Goal: Transaction & Acquisition: Purchase product/service

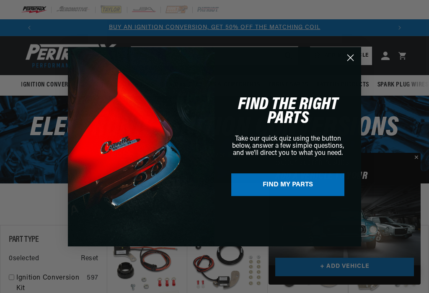
click at [349, 60] on circle "Close dialog" at bounding box center [351, 57] width 14 height 14
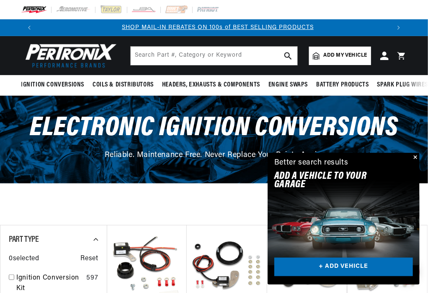
scroll to position [0, 353]
click at [352, 55] on span "Add my vehicle" at bounding box center [346, 56] width 44 height 8
click at [417, 157] on button "Close" at bounding box center [415, 158] width 10 height 10
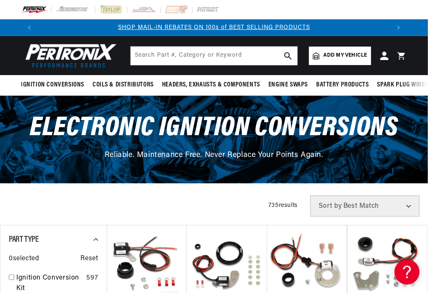
click at [363, 58] on span "Add my vehicle" at bounding box center [346, 56] width 44 height 8
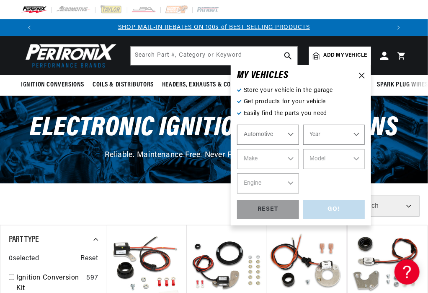
click at [289, 134] on select "Automotive Agricultural Industrial Marine Motorcycle" at bounding box center [268, 135] width 62 height 20
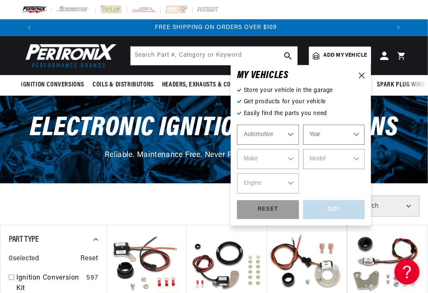
scroll to position [0, 706]
click at [237, 125] on select "Automotive Agricultural Industrial Marine Motorcycle" at bounding box center [268, 135] width 62 height 20
click at [333, 135] on select "Year [DATE] 2021 2020 2019 2018 2017 2016 2015 2014 2013 2012 2011 2010 2009 20…" at bounding box center [335, 135] width 62 height 20
select select "1975"
click at [304, 125] on select "Year [DATE] 2021 2020 2019 2018 2017 2016 2015 2014 2013 2012 2011 2010 2009 20…" at bounding box center [335, 135] width 62 height 20
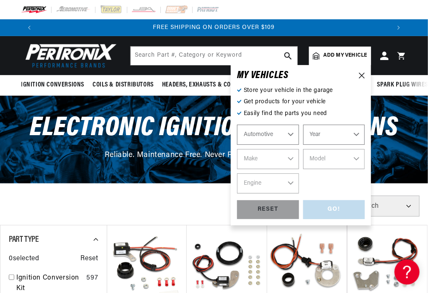
select select "1975"
click at [285, 161] on select "Make Alfa Romeo American Motors Audi [GEOGRAPHIC_DATA] BMW Buick Cadillac Check…" at bounding box center [268, 159] width 62 height 20
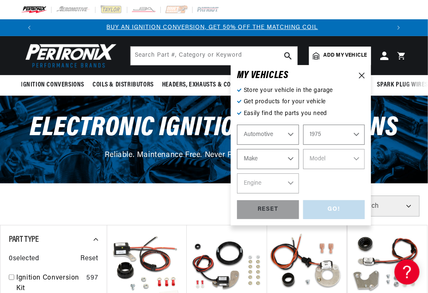
scroll to position [0, 0]
select select "GMC"
click at [237, 149] on select "Make Alfa Romeo American Motors Audi [GEOGRAPHIC_DATA] BMW Buick Cadillac Check…" at bounding box center [268, 159] width 62 height 20
select select "GMC"
click at [343, 160] on select "Model C15 C15 Suburban C25 C25 Suburban C35 G15 G25 G35 [PERSON_NAME] K15 K15 S…" at bounding box center [335, 159] width 62 height 20
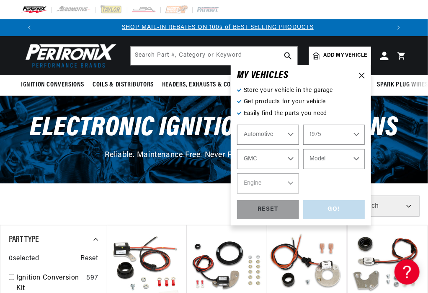
scroll to position [0, 353]
click at [310, 180] on div "Automotive Agricultural Industrial Marine Motorcycle 2022 2021 2020 2019 2018 2…" at bounding box center [301, 159] width 128 height 69
click at [291, 135] on select "Automotive Agricultural Industrial Marine Motorcycle" at bounding box center [268, 135] width 62 height 20
click at [237, 125] on select "Automotive Agricultural Industrial Marine Motorcycle" at bounding box center [268, 135] width 62 height 20
select select "Agricultural"
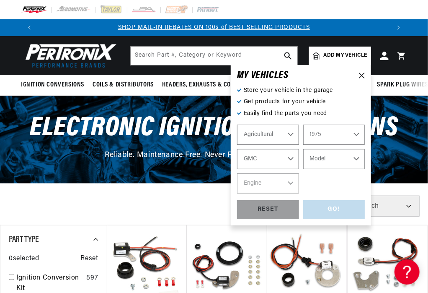
select select "Year"
select select "Make"
click at [347, 137] on select "Year 1970 1965 1964 1960 1959 1958 1957 1939 1938 1937" at bounding box center [335, 135] width 62 height 20
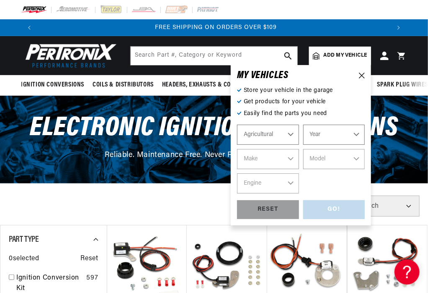
scroll to position [0, 706]
select select "1970"
click at [304, 125] on select "Year 1970 1965 1964 1960 1959 1958 1957 1939 1938 1937" at bounding box center [335, 135] width 62 height 20
select select "1970"
click at [293, 161] on select "Make International Harvester" at bounding box center [268, 159] width 62 height 20
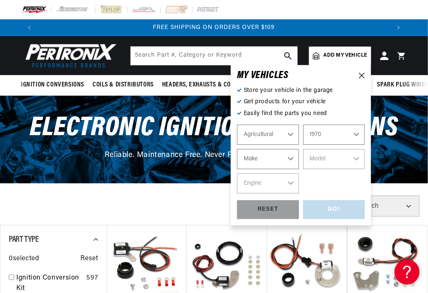
click at [287, 139] on select "Automotive Agricultural Industrial Marine Motorcycle" at bounding box center [268, 135] width 62 height 20
click at [237, 125] on select "Automotive Agricultural Industrial Marine Motorcycle" at bounding box center [268, 135] width 62 height 20
select select "Industrial"
click at [344, 131] on select "1990 1986 1984 1983 1982 1981 1980 1979 1978 1977 1976 1975 1974 1973 1972 1971…" at bounding box center [335, 135] width 62 height 20
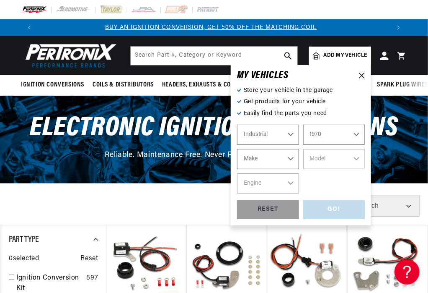
scroll to position [0, 0]
click at [304, 125] on select "1990 1986 1984 1983 1982 1981 1980 1979 1978 1977 1976 1975 1974 1973 1972 1971…" at bounding box center [335, 135] width 62 height 20
select select "1975"
click at [292, 161] on select "Make Allis Chalmers Clark Eaton, Yale, Towne Ford Towmotor Waukesha White" at bounding box center [268, 159] width 62 height 20
click at [311, 187] on div "Automotive Agricultural Industrial Marine Motorcycle 1990 1986 1984 1983 1982 1…" at bounding box center [301, 159] width 128 height 69
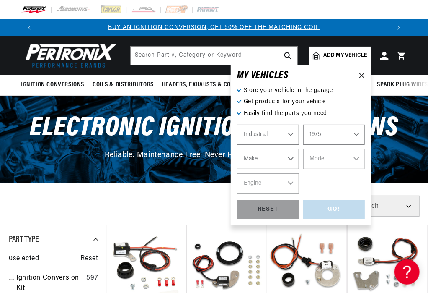
click at [292, 130] on select "Automotive Agricultural Industrial Marine Motorcycle" at bounding box center [268, 135] width 62 height 20
click at [237, 125] on select "Automotive Agricultural Industrial Marine Motorcycle" at bounding box center [268, 135] width 62 height 20
select select "Automotive"
click at [286, 161] on select "Make Alfa Romeo American Motors Audi [GEOGRAPHIC_DATA] BMW Buick Cadillac Check…" at bounding box center [268, 159] width 62 height 20
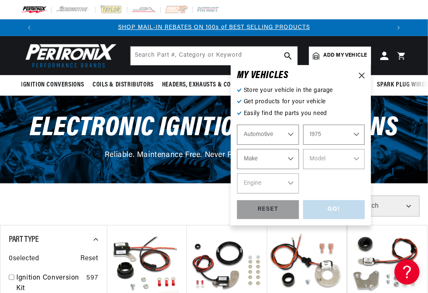
select select "GMC"
click at [237, 149] on select "Make Alfa Romeo American Motors Audi [GEOGRAPHIC_DATA] BMW Buick Cadillac Check…" at bounding box center [268, 159] width 62 height 20
select select "GMC"
click at [345, 159] on select "Model C15 C15 Suburban C25 C25 Suburban C35 G15 G25 G35 [PERSON_NAME] K15 K15 S…" at bounding box center [335, 159] width 62 height 20
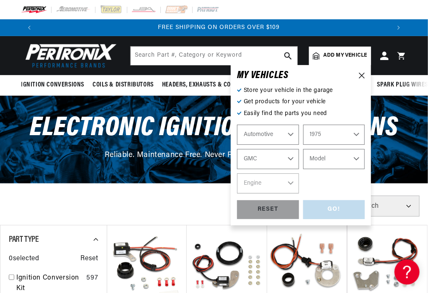
scroll to position [0, 706]
select select "P35"
click at [304, 149] on select "Model C15 C15 Suburban C25 C25 Suburban C35 G15 G25 G35 [PERSON_NAME] K15 K15 S…" at bounding box center [335, 159] width 62 height 20
select select "P35"
click at [285, 185] on select "Engine 350cid / 5.7L 454cid / 7.4L" at bounding box center [268, 183] width 62 height 20
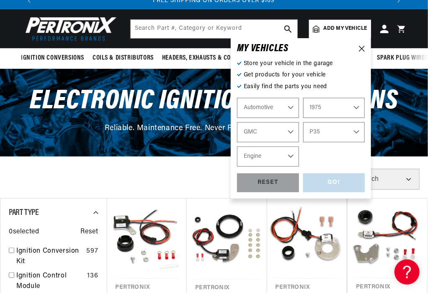
scroll to position [42, 0]
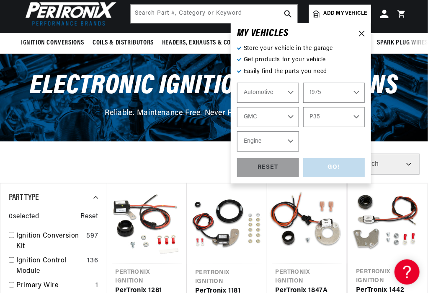
click at [277, 145] on select "Engine 350cid / 5.7L 454cid / 7.4L" at bounding box center [268, 141] width 62 height 20
select select "454cid-7.4L"
click at [237, 131] on select "Engine 350cid / 5.7L 454cid / 7.4L" at bounding box center [268, 141] width 62 height 20
select select "454cid-7.4L"
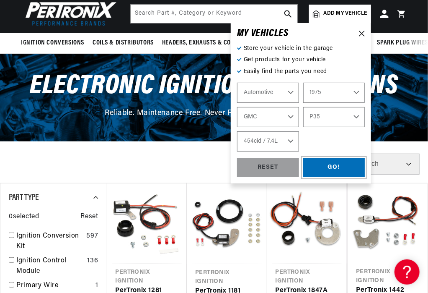
scroll to position [0, 706]
click at [352, 174] on div "GO!" at bounding box center [335, 167] width 62 height 19
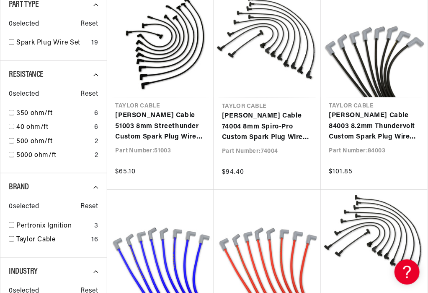
scroll to position [210, 0]
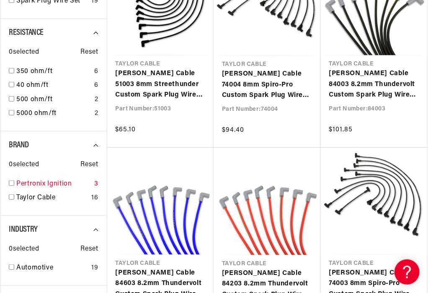
click at [12, 184] on input "checkbox" at bounding box center [11, 182] width 5 height 5
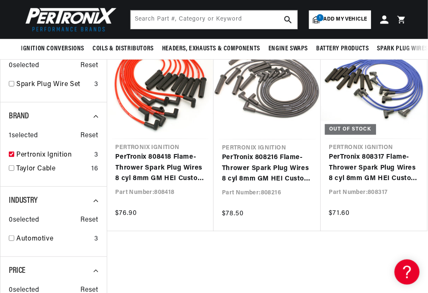
scroll to position [210, 0]
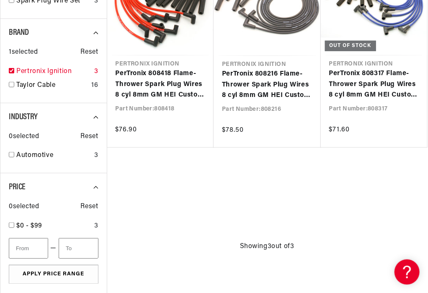
click at [11, 70] on input "checkbox" at bounding box center [11, 70] width 5 height 5
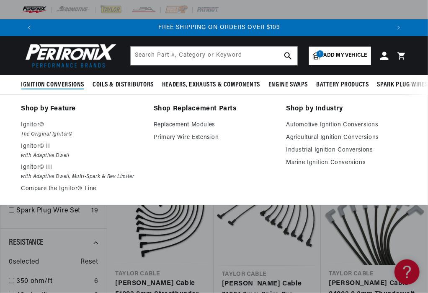
scroll to position [0, 706]
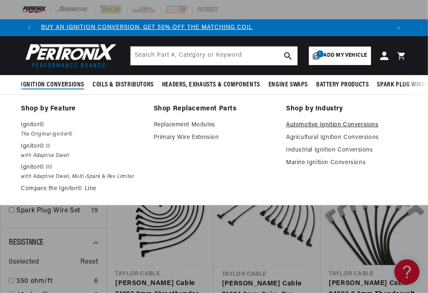
click at [313, 122] on link "Automotive Ignition Conversions" at bounding box center [346, 125] width 121 height 10
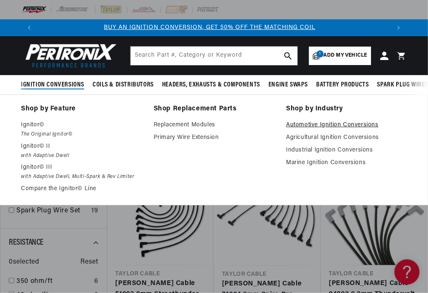
scroll to position [0, 0]
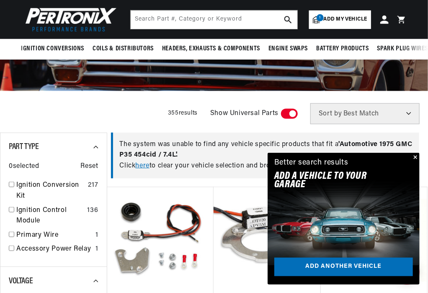
scroll to position [126, 0]
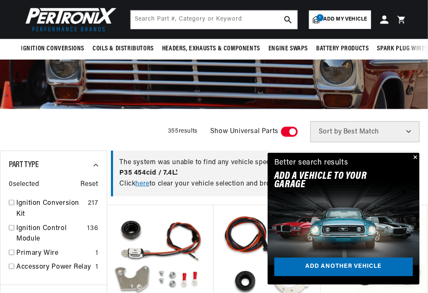
click at [416, 156] on button "Close" at bounding box center [415, 158] width 10 height 10
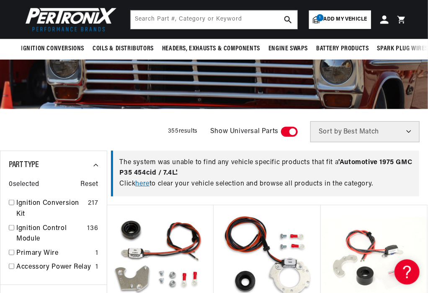
scroll to position [0, 353]
click at [334, 16] on span "Add my vehicle" at bounding box center [346, 20] width 44 height 8
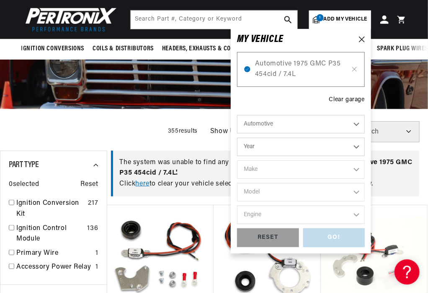
scroll to position [0, 706]
click at [356, 69] on icon at bounding box center [354, 69] width 7 height 7
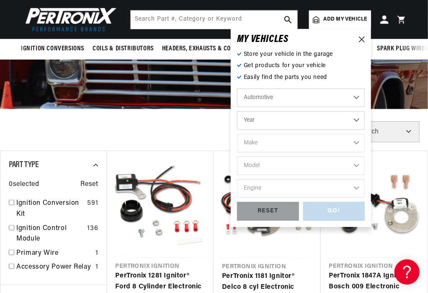
click at [356, 100] on select "Automotive Agricultural Industrial Marine Motorcycle" at bounding box center [301, 97] width 128 height 18
click at [353, 100] on select "Automotive Agricultural Industrial Marine Motorcycle" at bounding box center [301, 97] width 128 height 18
click at [353, 127] on select "Year [DATE] 2021 2020 2019 2018 2017 2016 2015 2014 2013 2012 2011 2010 2009 20…" at bounding box center [301, 120] width 128 height 18
click at [352, 127] on select "Year [DATE] 2021 2020 2019 2018 2017 2016 2015 2014 2013 2012 2011 2010 2009 20…" at bounding box center [301, 120] width 128 height 18
click at [350, 125] on select "Year [DATE] 2021 2020 2019 2018 2017 2016 2015 2014 2013 2012 2011 2010 2009 20…" at bounding box center [301, 120] width 128 height 18
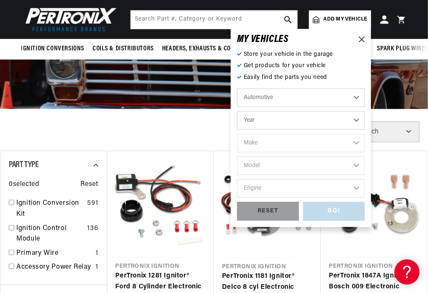
scroll to position [0, 353]
click at [359, 124] on select "Year [DATE] 2021 2020 2019 2018 2017 2016 2015 2014 2013 2012 2011 2010 2009 20…" at bounding box center [301, 120] width 128 height 18
select select "1985"
click at [237, 111] on select "Year [DATE] 2021 2020 2019 2018 2017 2016 2015 2014 2013 2012 2011 2010 2009 20…" at bounding box center [301, 120] width 128 height 18
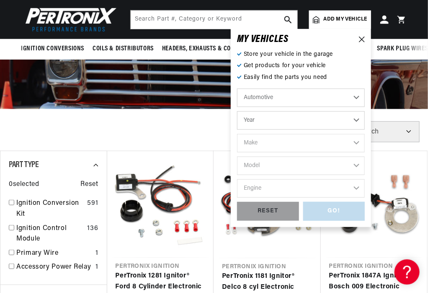
select select "1985"
click at [306, 141] on select "Make American Motors Avanti Bentley Buick Cadillac Chevrolet Chrysler Dodge Exc…" at bounding box center [301, 143] width 128 height 18
select select "GMC"
click at [237, 134] on select "Make American Motors Avanti Bentley Buick Cadillac Chevrolet Chrysler Dodge Exc…" at bounding box center [301, 143] width 128 height 18
select select "GMC"
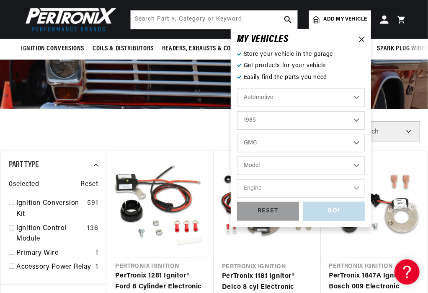
click at [304, 166] on select "Model B6000 C1500 C1500 Suburban C2500 C2500 Suburban C3500 C6000 C7000 Caballe…" at bounding box center [301, 165] width 128 height 18
select select "K3500"
click at [237, 156] on select "Model B6000 C1500 C1500 Suburban C2500 C2500 Suburban C3500 C6000 C7000 Caballe…" at bounding box center [301, 165] width 128 height 18
select select "K3500"
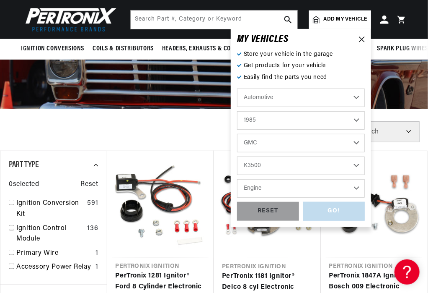
click at [287, 193] on select "Engine 5.7L 7.4L" at bounding box center [301, 188] width 128 height 18
select select "7.4L"
click at [237, 179] on select "Engine 5.7L 7.4L" at bounding box center [301, 188] width 128 height 18
select select "7.4L"
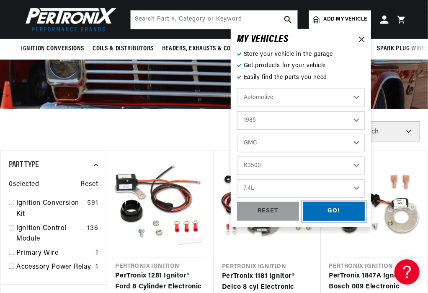
click at [354, 216] on div "GO!" at bounding box center [335, 211] width 62 height 19
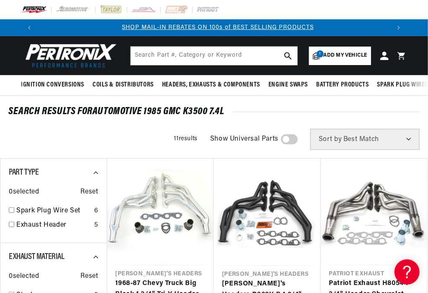
scroll to position [0, 353]
click at [410, 141] on select "Best Match Featured Name, A-Z Name, Z-A Price, Low to High Price, High to Low" at bounding box center [365, 139] width 109 height 21
click at [347, 51] on link "1 Add my vehicle" at bounding box center [340, 56] width 62 height 18
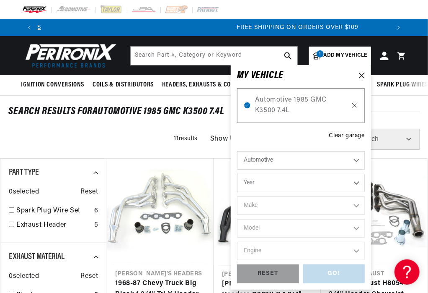
click at [356, 104] on icon at bounding box center [354, 105] width 7 height 7
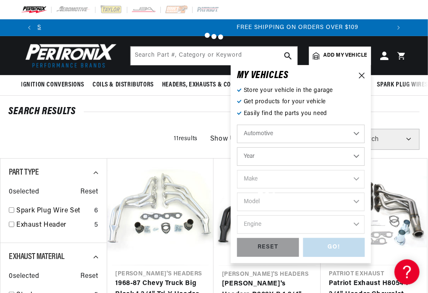
scroll to position [0, 706]
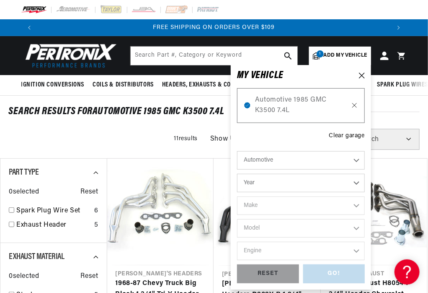
click at [354, 107] on icon at bounding box center [355, 105] width 4 height 4
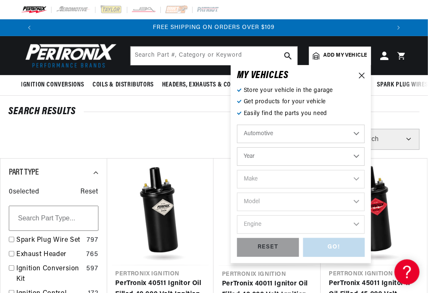
click at [353, 158] on select "Year [DATE] 2021 2020 2019 2018 2017 2016 2015 2014 2013 2012 2011 2010 2009 20…" at bounding box center [301, 156] width 128 height 18
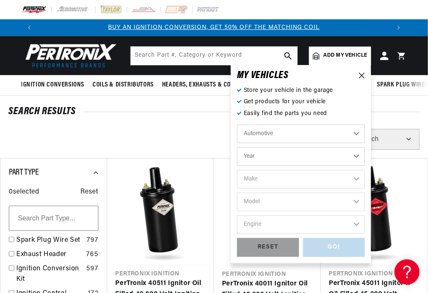
select select "1975"
click at [237, 147] on select "Year [DATE] 2021 2020 2019 2018 2017 2016 2015 2014 2013 2012 2011 2010 2009 20…" at bounding box center [301, 156] width 128 height 18
select select "1975"
click at [301, 179] on select "Make Alfa Romeo American Motors Audi [GEOGRAPHIC_DATA] BMW Buick Cadillac Check…" at bounding box center [301, 179] width 128 height 18
select select "GMC"
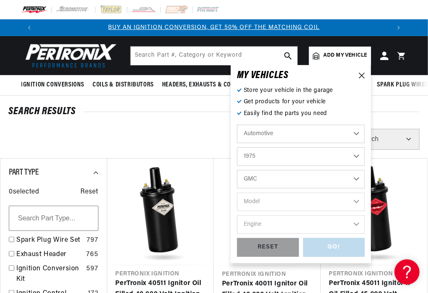
click at [237, 170] on select "Make Alfa Romeo American Motors Audi [GEOGRAPHIC_DATA] BMW Buick Cadillac Check…" at bounding box center [301, 179] width 128 height 18
select select "GMC"
click at [297, 203] on select "Model C15 C15 Suburban C25 C25 Suburban C35 G15 G25 G35 [PERSON_NAME] K15 K15 S…" at bounding box center [301, 201] width 128 height 18
select select "K25"
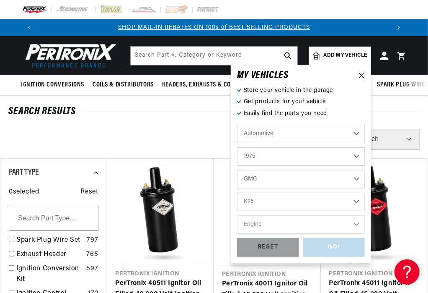
click at [237, 192] on select "Model C15 C15 Suburban C25 C25 Suburban C35 G15 G25 G35 [PERSON_NAME] K15 K15 S…" at bounding box center [301, 201] width 128 height 18
click at [285, 206] on select "C15 C15 Suburban C25 C25 Suburban C35 G15 G25 G35 [PERSON_NAME] K15 K15 Suburba…" at bounding box center [301, 201] width 128 height 18
click at [293, 231] on select "Engine 350cid / 5.7L 400cid / 6.6L 402cid / 6.6L" at bounding box center [301, 224] width 128 height 18
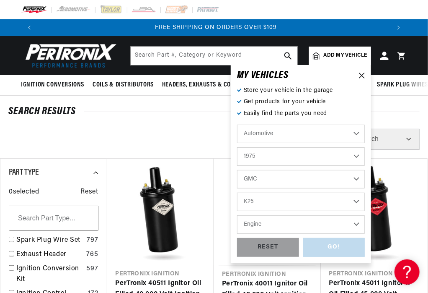
scroll to position [0, 706]
click at [272, 156] on select "2022 2021 2020 2019 2018 2017 2016 2015 2014 2013 2012 2011 2010 2009 2008 2007…" at bounding box center [301, 156] width 128 height 18
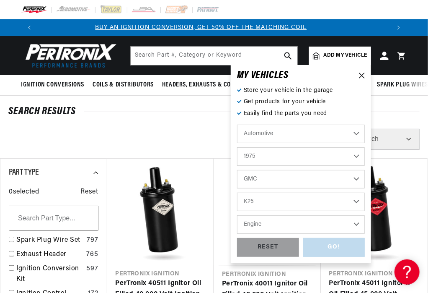
scroll to position [0, 1]
click at [237, 147] on select "2022 2021 2020 2019 2018 2017 2016 2015 2014 2013 2012 2011 2010 2009 2008 2007…" at bounding box center [301, 156] width 128 height 18
click at [279, 202] on select "C15 C15 Suburban C25 C25 Suburban C35 G15 G25 G35 [PERSON_NAME] K15 K15 Suburba…" at bounding box center [301, 201] width 128 height 18
click at [237, 192] on select "C15 C15 Suburban C25 C25 Suburban C35 G15 G25 G35 [PERSON_NAME] K15 K15 Suburba…" at bounding box center [301, 201] width 128 height 18
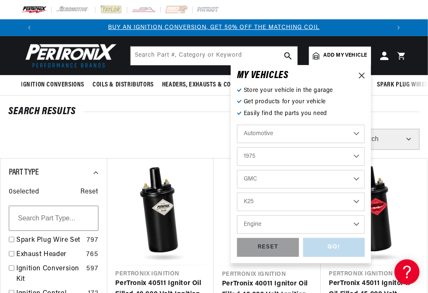
select select "C35"
click at [281, 223] on select "Engine 350cid / 5.7L 454cid / 7.4L" at bounding box center [301, 224] width 128 height 18
select select "454cid-7.4L"
click at [237, 215] on select "Engine 350cid / 5.7L 454cid / 7.4L" at bounding box center [301, 224] width 128 height 18
select select "454cid-7.4L"
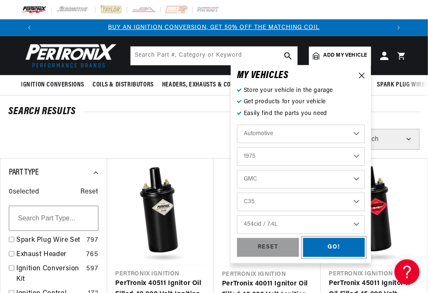
click at [329, 247] on div "GO!" at bounding box center [335, 247] width 62 height 19
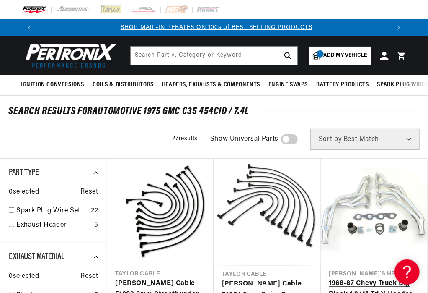
scroll to position [0, 353]
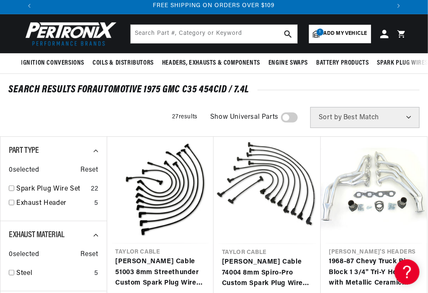
scroll to position [42, 0]
